Goal: Task Accomplishment & Management: Complete application form

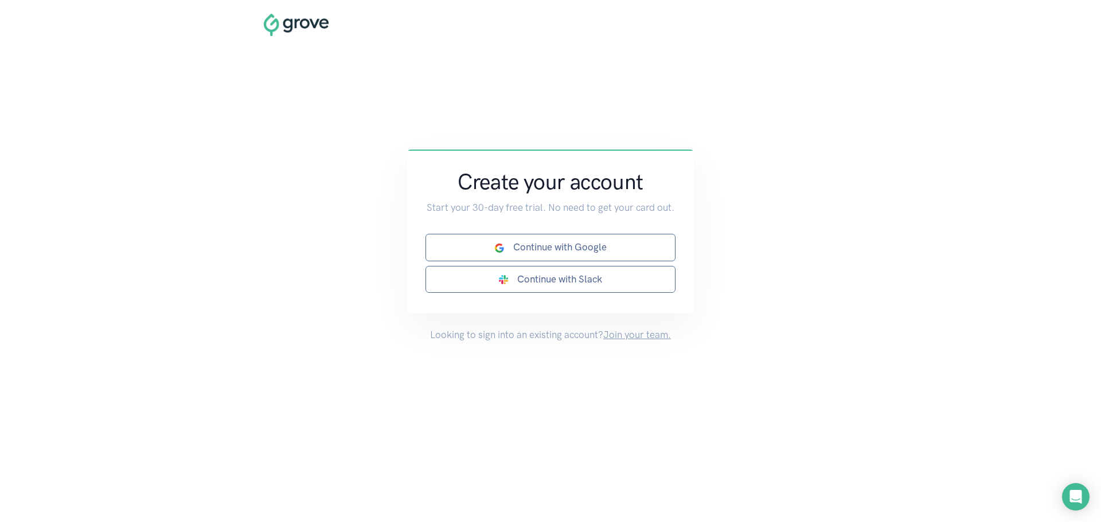
click at [648, 341] on link "Join your team." at bounding box center [637, 334] width 68 height 11
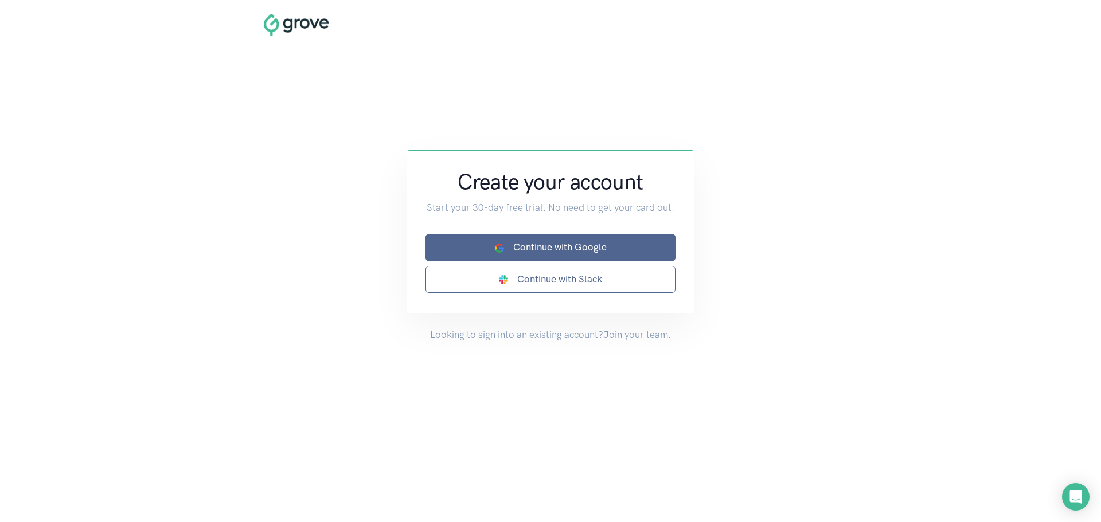
click at [581, 261] on link "Continue with Google" at bounding box center [550, 247] width 250 height 27
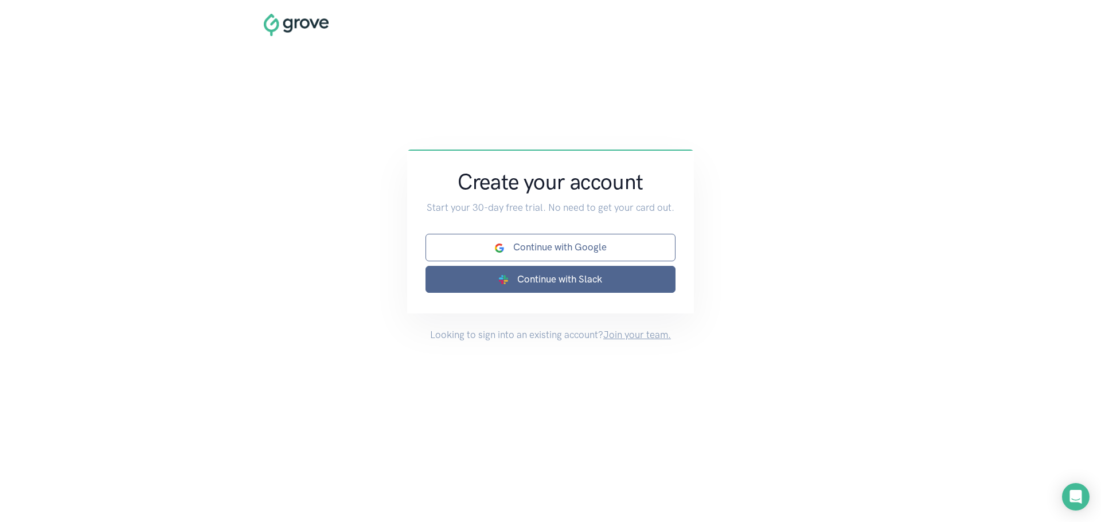
click at [576, 293] on link "Continue with Slack" at bounding box center [550, 279] width 250 height 27
